Goal: Information Seeking & Learning: Learn about a topic

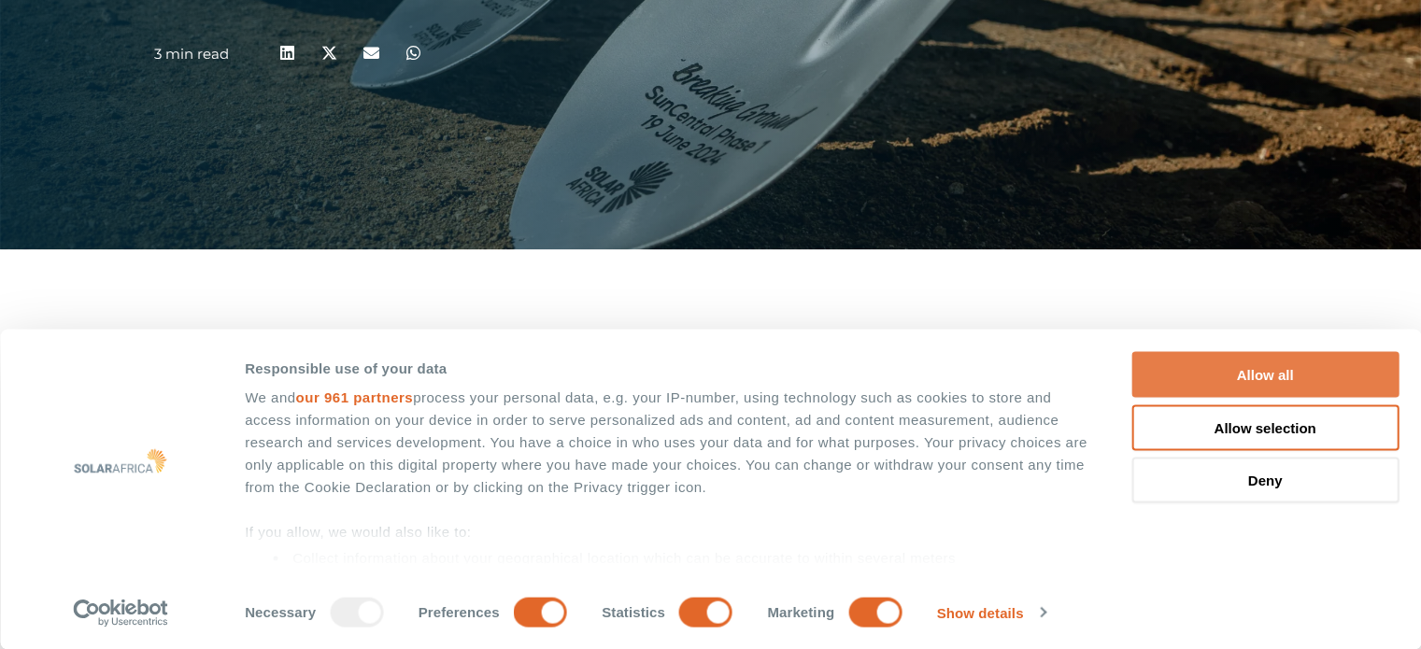
click at [1233, 372] on button "Allow all" at bounding box center [1264, 375] width 267 height 46
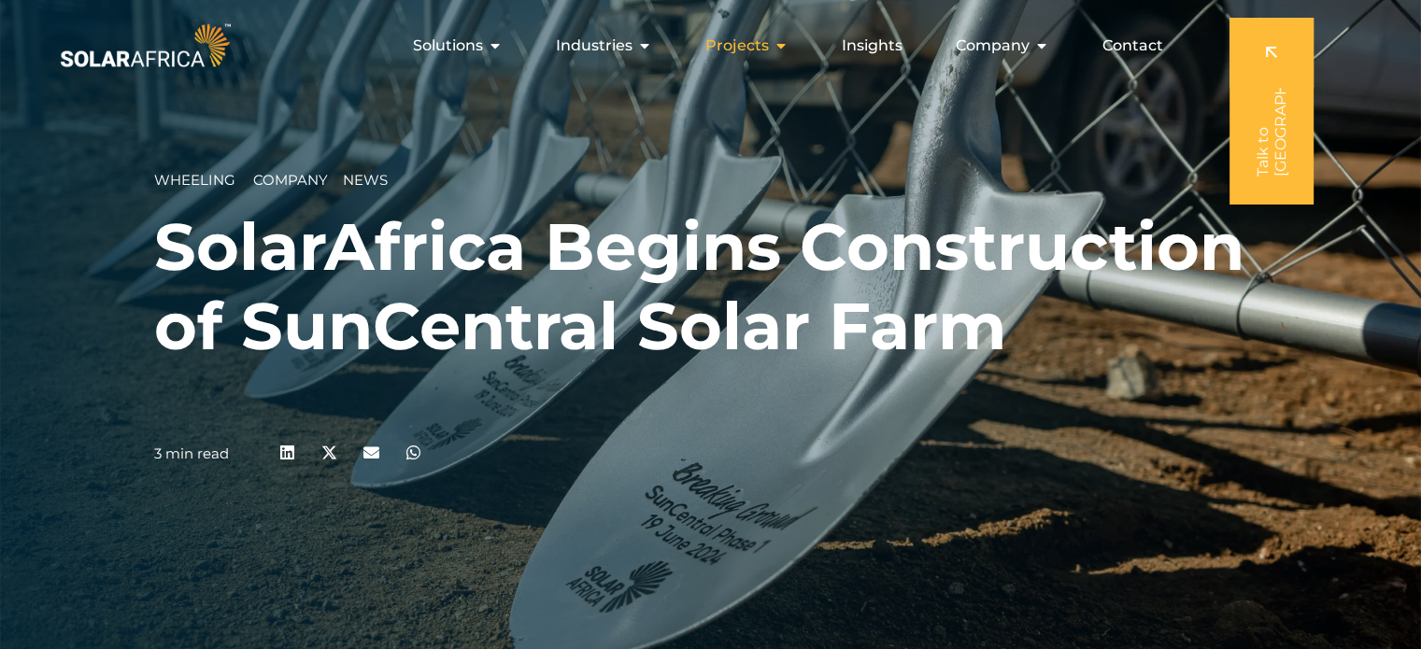
click at [753, 45] on span "Projects" at bounding box center [737, 46] width 64 height 22
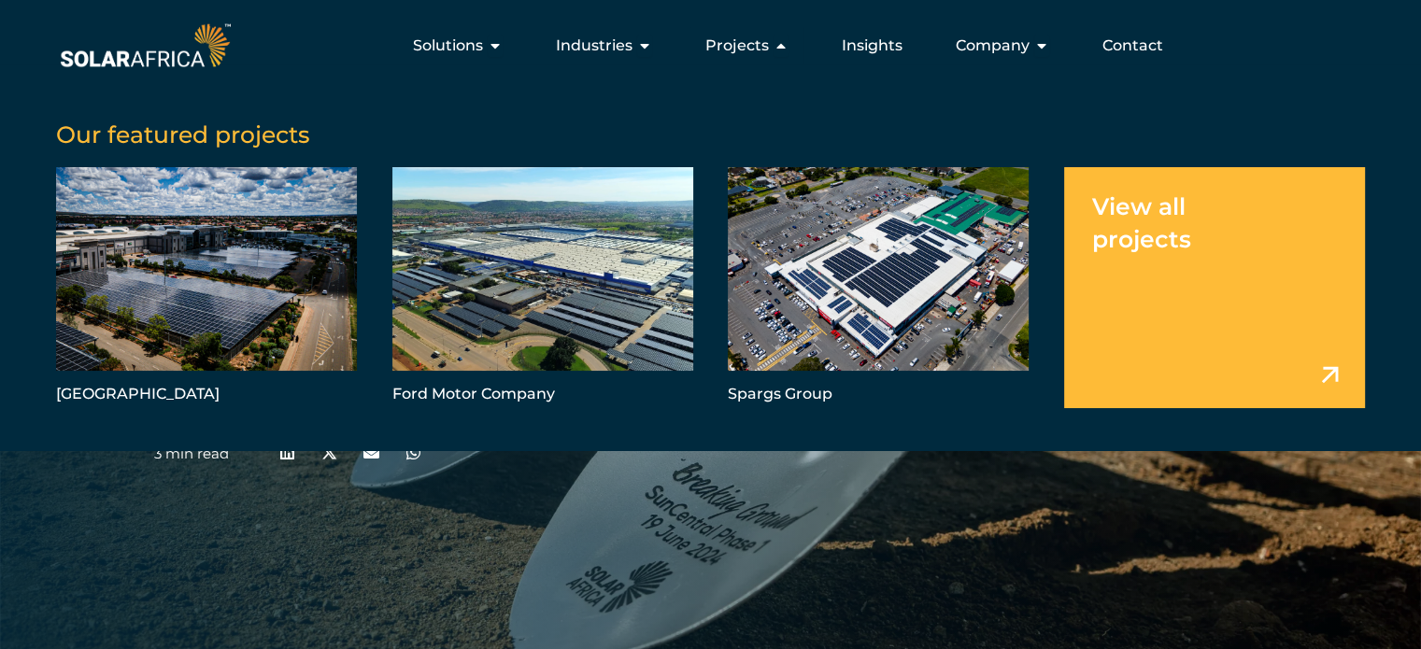
click at [1258, 256] on link "Menu" at bounding box center [1214, 287] width 301 height 241
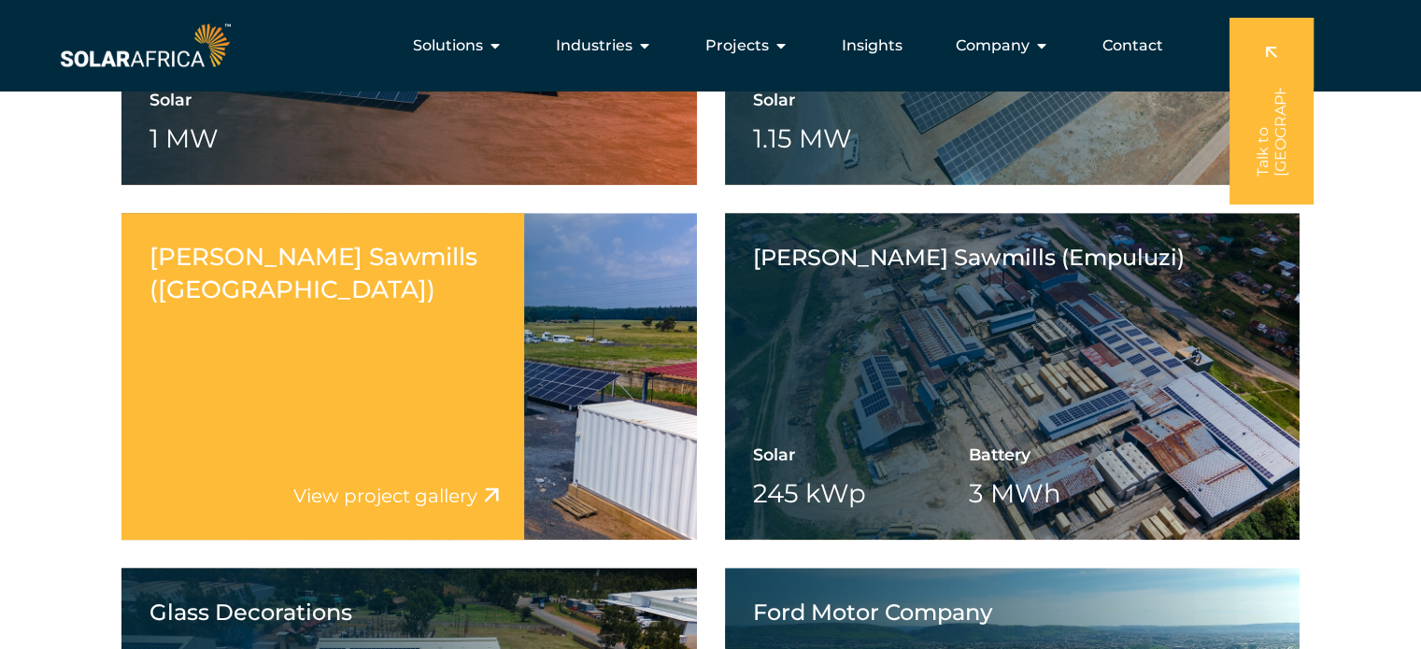
scroll to position [1763, 0]
